Goal: Communication & Community: Answer question/provide support

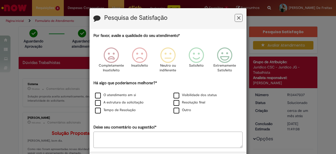
click at [237, 17] on icon "Feedback" at bounding box center [238, 18] width 3 height 6
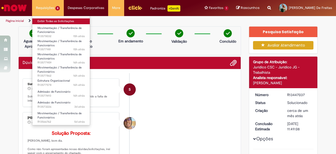
click at [49, 20] on link "Exibir Todas as Solicitações" at bounding box center [61, 21] width 58 height 6
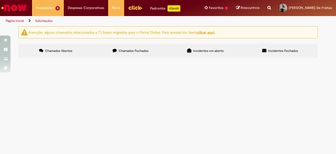
scroll to position [119, 0]
click at [0, 0] on span "Boa tarde tudo bem? Gostaria de ajuda para corrigir o salário do Luã, pois veri…" at bounding box center [0, 0] width 0 height 0
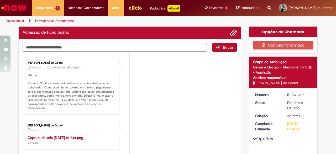
click at [145, 79] on li "[PERSON_NAME] de Godoi 21h atrás 21 horas atrás Comentários adicionais [PERSON_…" at bounding box center [130, 85] width 214 height 57
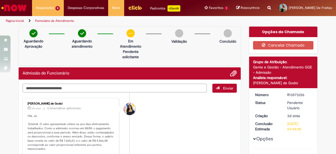
click at [121, 84] on textarea "Digite sua mensagem aqui..." at bounding box center [115, 88] width 185 height 9
type textarea "**********"
